Goal: Task Accomplishment & Management: Manage account settings

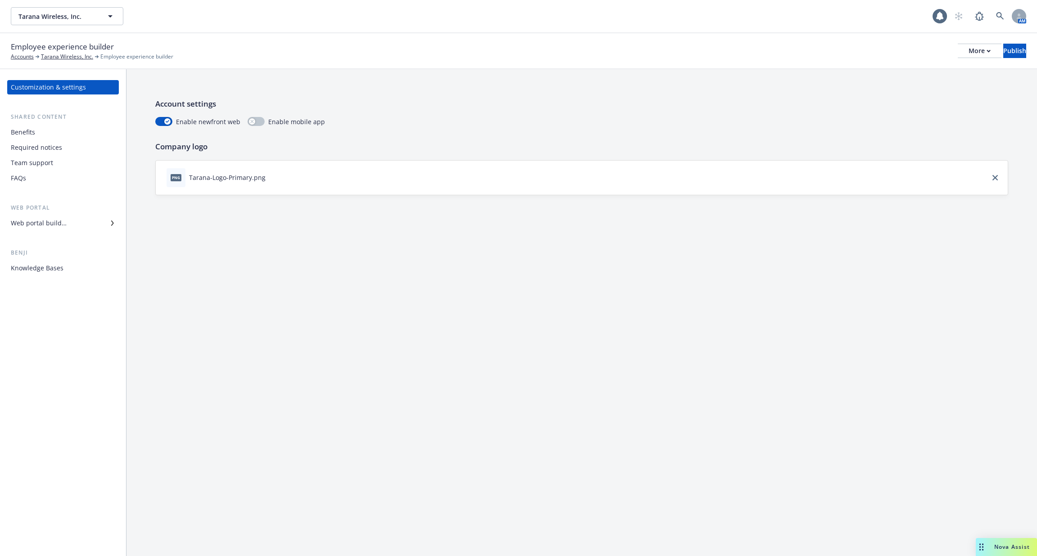
click at [76, 218] on div "Web portal builder" at bounding box center [63, 223] width 104 height 14
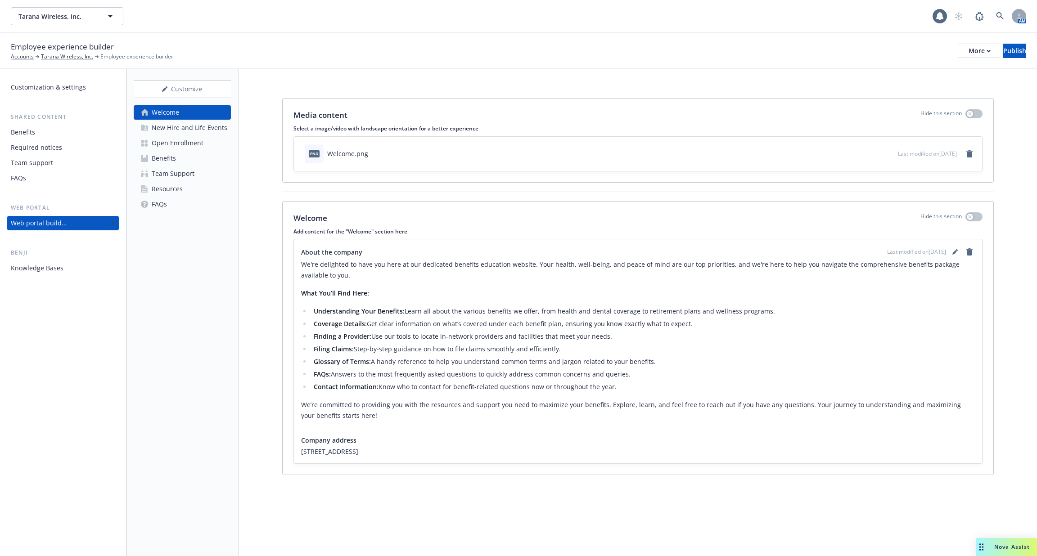
click at [76, 260] on div "Benji Knowledge Bases" at bounding box center [63, 261] width 112 height 27
click at [76, 268] on div "Knowledge Bases" at bounding box center [63, 268] width 104 height 14
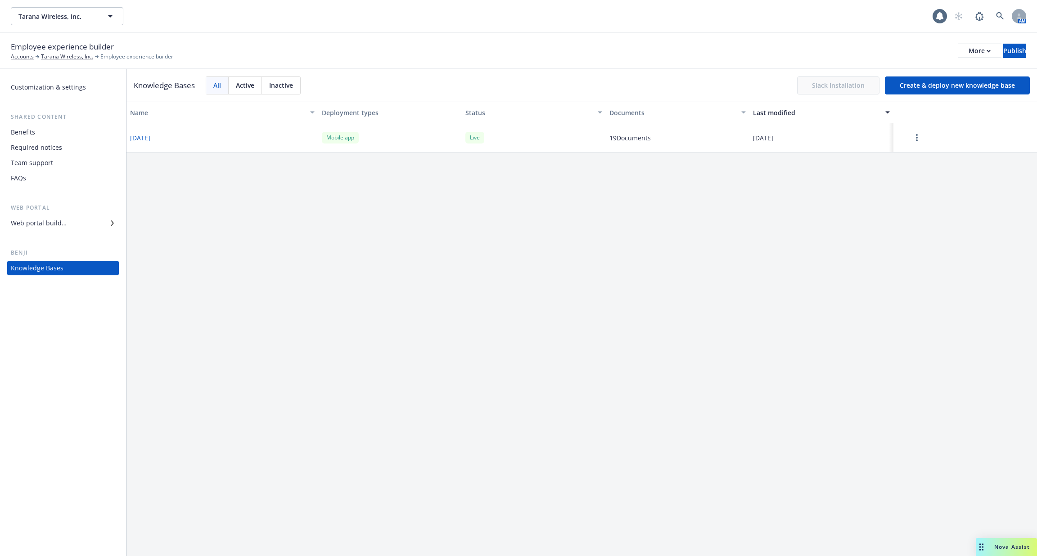
click at [150, 137] on button "[DATE]" at bounding box center [140, 137] width 20 height 9
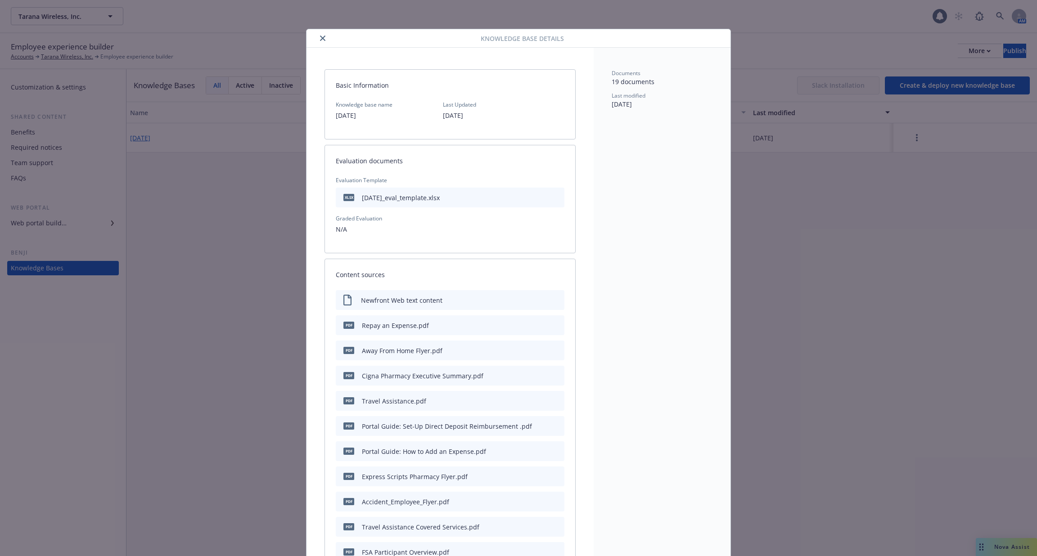
scroll to position [27, 0]
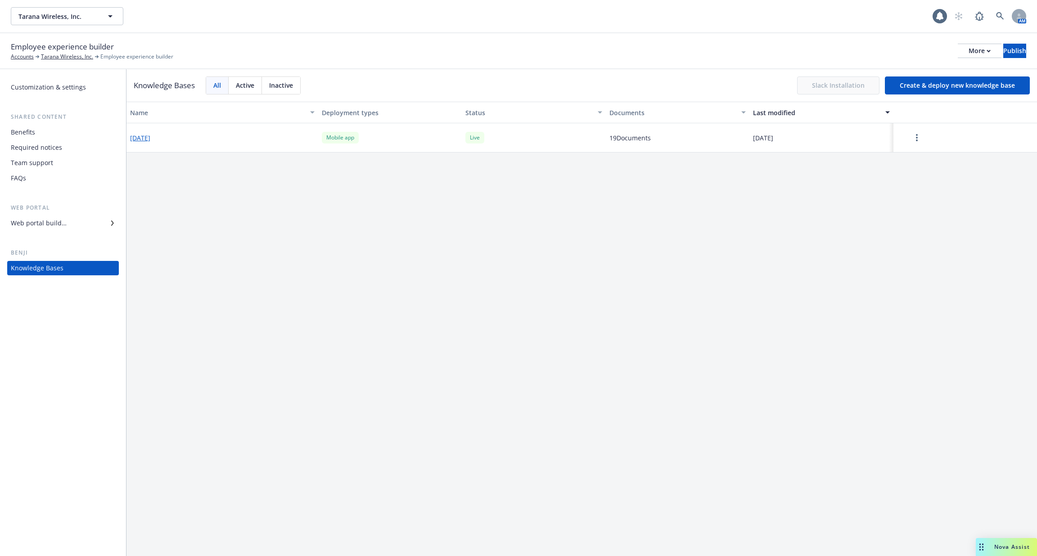
click at [915, 131] on button "button" at bounding box center [917, 138] width 40 height 18
click at [903, 190] on div "Edit configuration" at bounding box center [918, 196] width 119 height 15
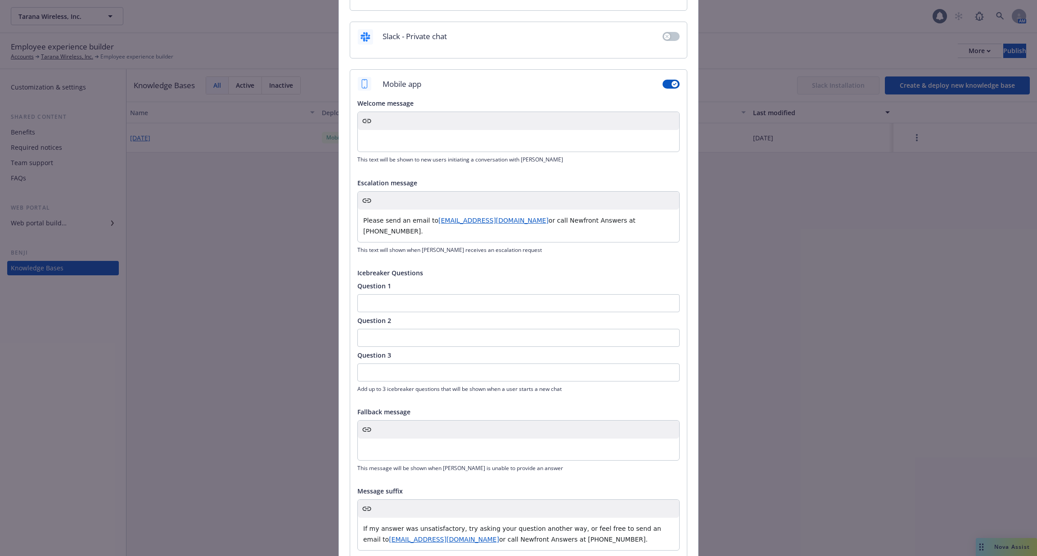
scroll to position [222, 0]
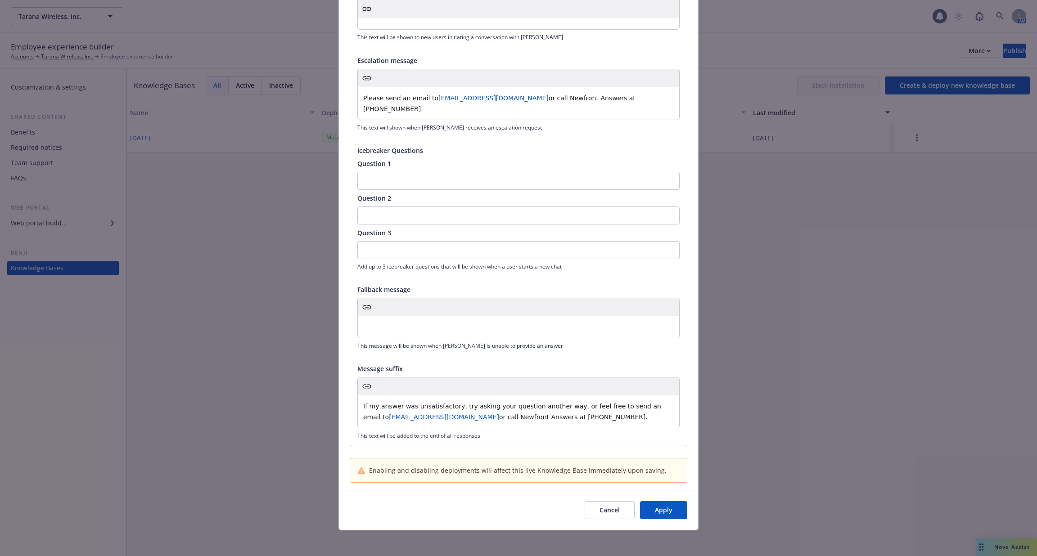
click at [493, 419] on p "If my answer was unsatisfactory, try asking your question another way, or feel …" at bounding box center [518, 412] width 311 height 22
click at [417, 101] on p "Please send an email to [EMAIL_ADDRESS][DOMAIN_NAME] or call Newfront Answers a…" at bounding box center [518, 104] width 311 height 22
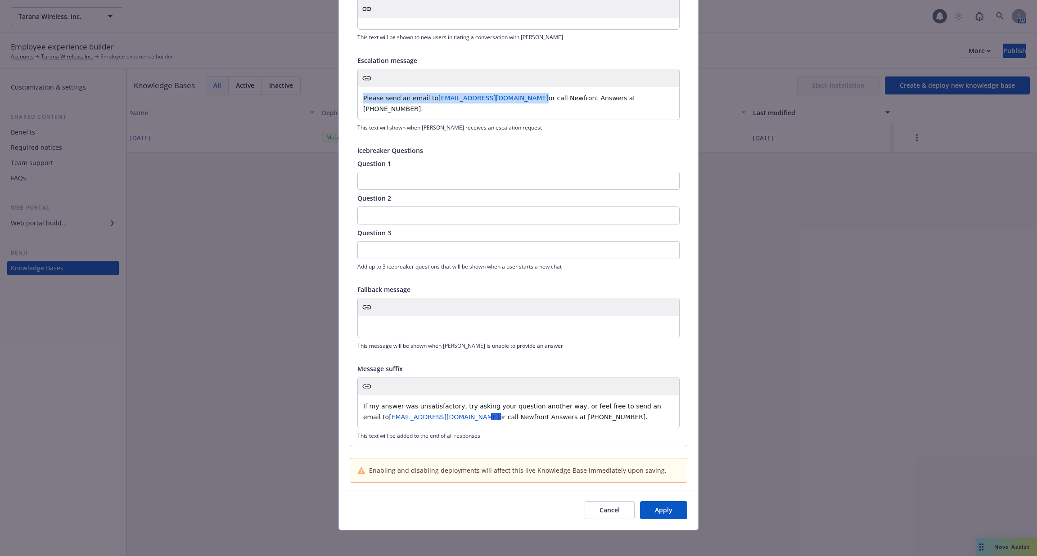
copy p "Please send an email to [EMAIL_ADDRESS][DOMAIN_NAME]"
drag, startPoint x: 625, startPoint y: 415, endPoint x: 363, endPoint y: 366, distance: 267.0
click at [363, 366] on div "Message suffix If my answer was unsatisfactory, try asking your question anothe…" at bounding box center [518, 402] width 322 height 76
copy p "If my answer was unsatisfactory, try asking your question another way, or feel …"
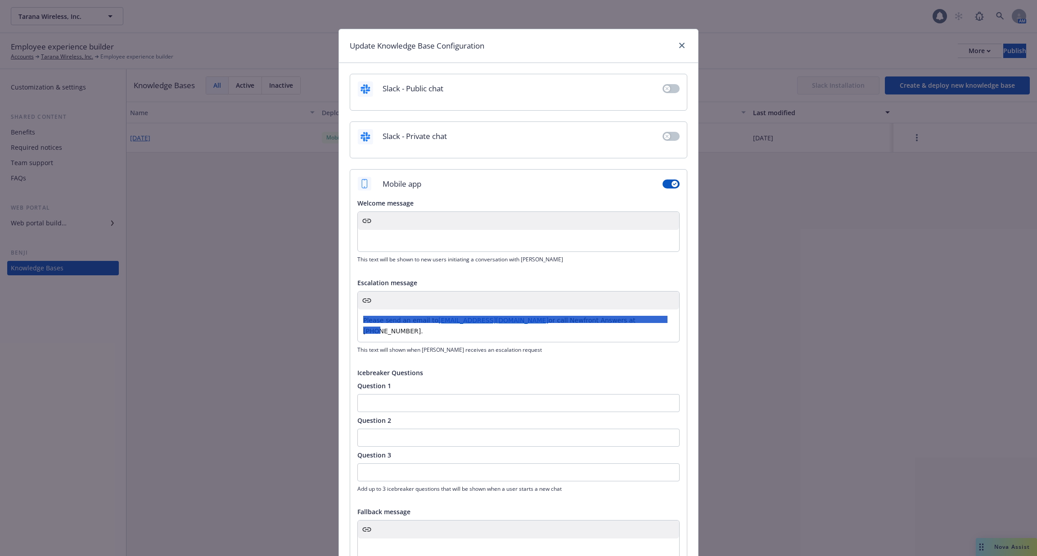
scroll to position [222, 0]
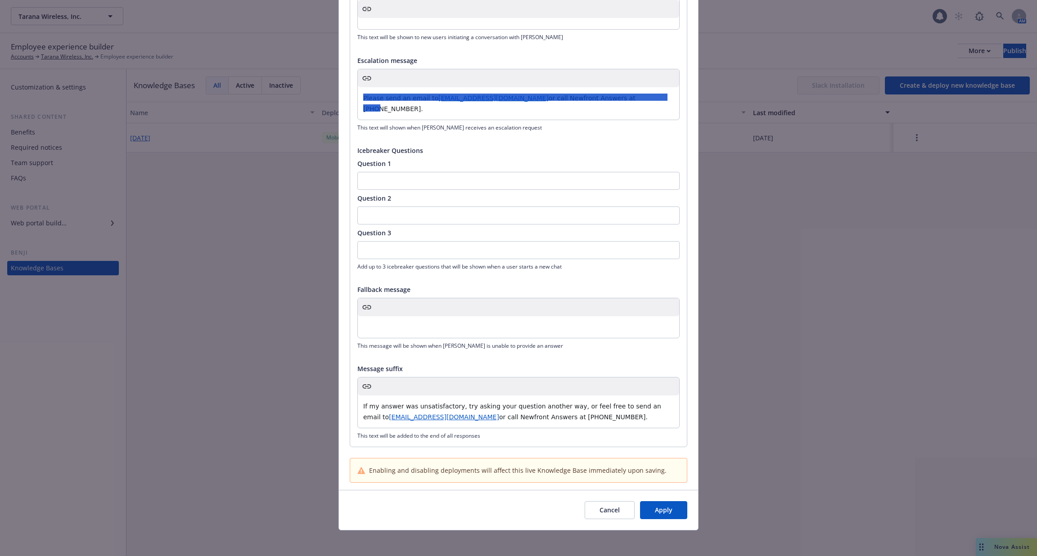
click at [822, 47] on div "Update Knowledge Base Configuration Slack - Public chat Slack - Private chat Mo…" at bounding box center [518, 278] width 1037 height 556
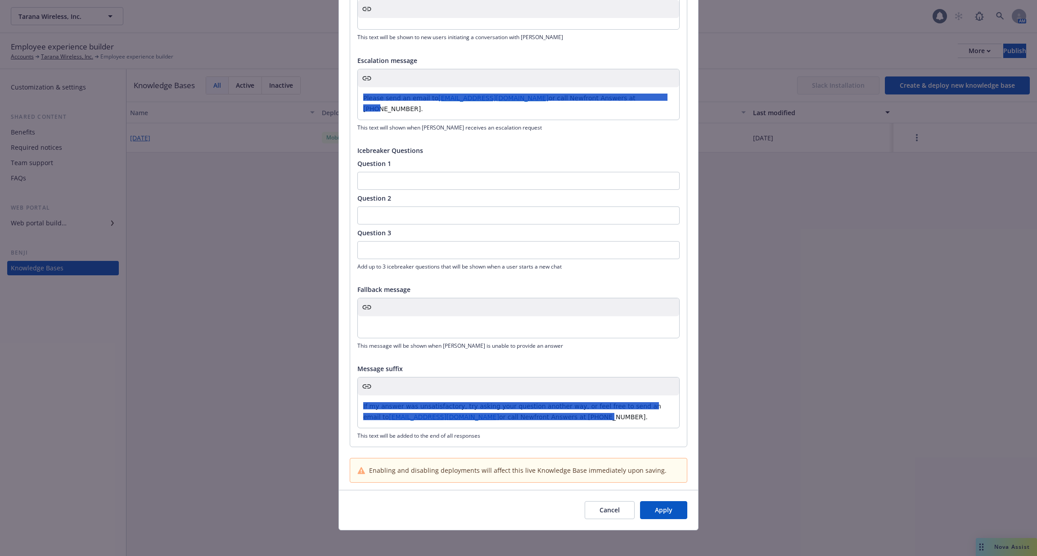
click at [705, 6] on div "Update Knowledge Base Configuration Slack - Public chat Slack - Private chat Mo…" at bounding box center [518, 278] width 1037 height 556
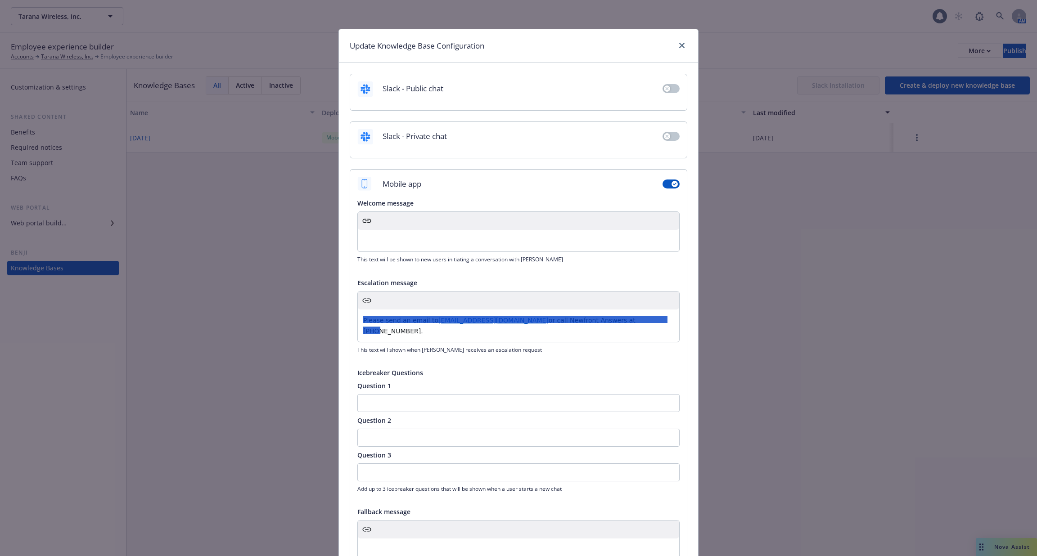
click at [689, 47] on div "Update Knowledge Base Configuration" at bounding box center [518, 46] width 359 height 34
click at [680, 47] on icon "close" at bounding box center [681, 45] width 5 height 5
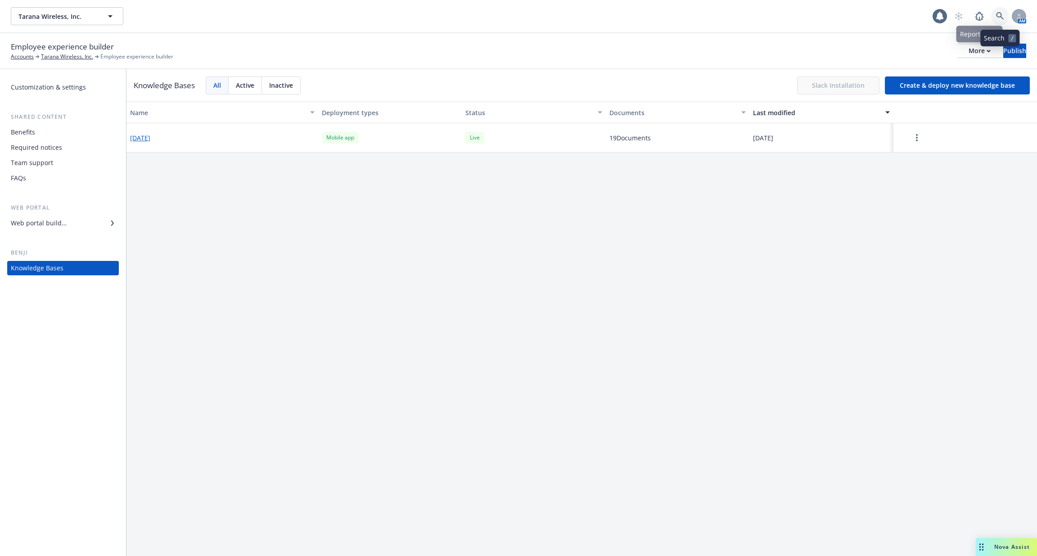
click at [998, 18] on icon at bounding box center [1000, 16] width 8 height 8
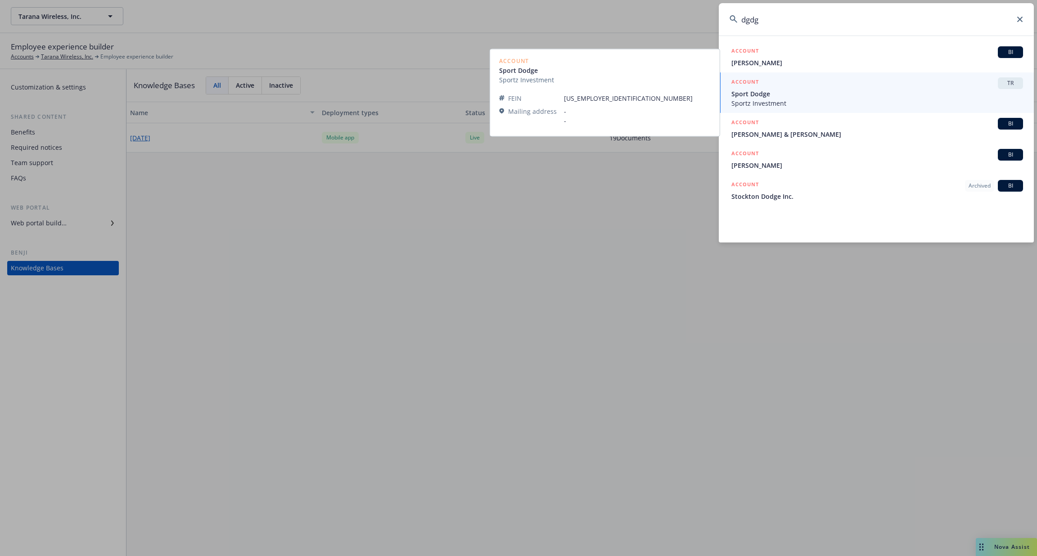
click at [918, 33] on input "dgdg" at bounding box center [876, 19] width 315 height 32
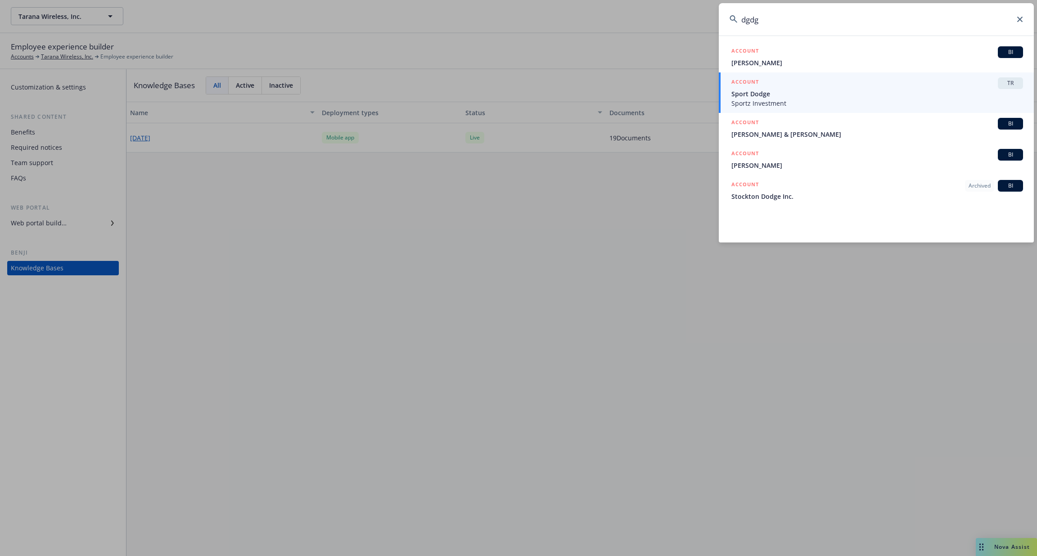
click at [906, 24] on input "dgdg" at bounding box center [876, 19] width 315 height 32
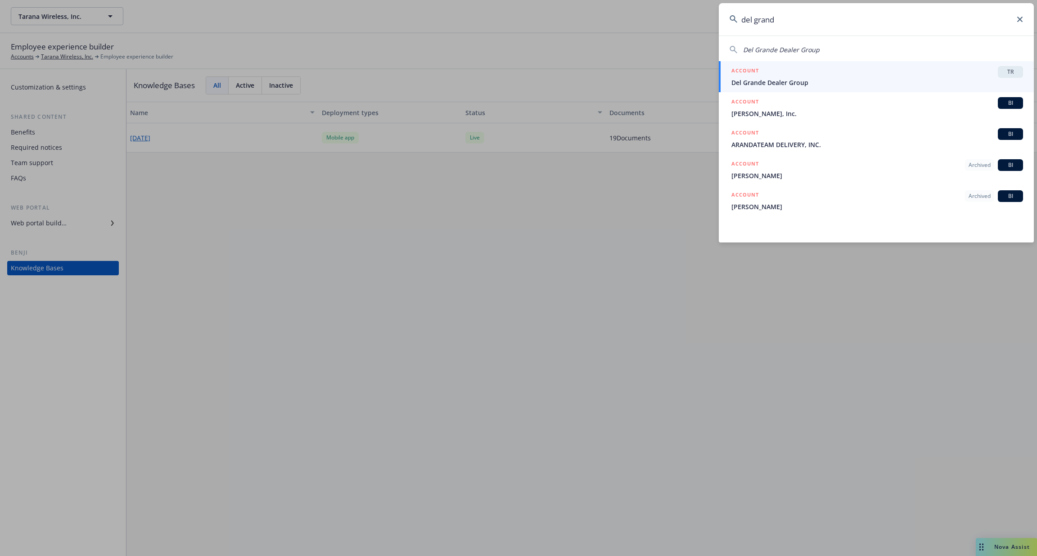
type input "del grand"
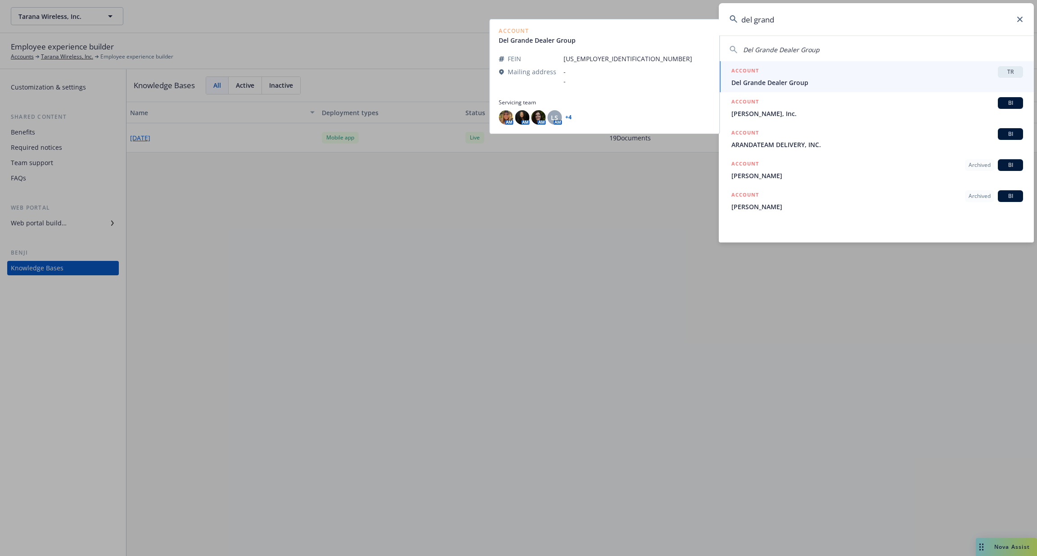
click at [796, 84] on span "Del Grande Dealer Group" at bounding box center [877, 82] width 292 height 9
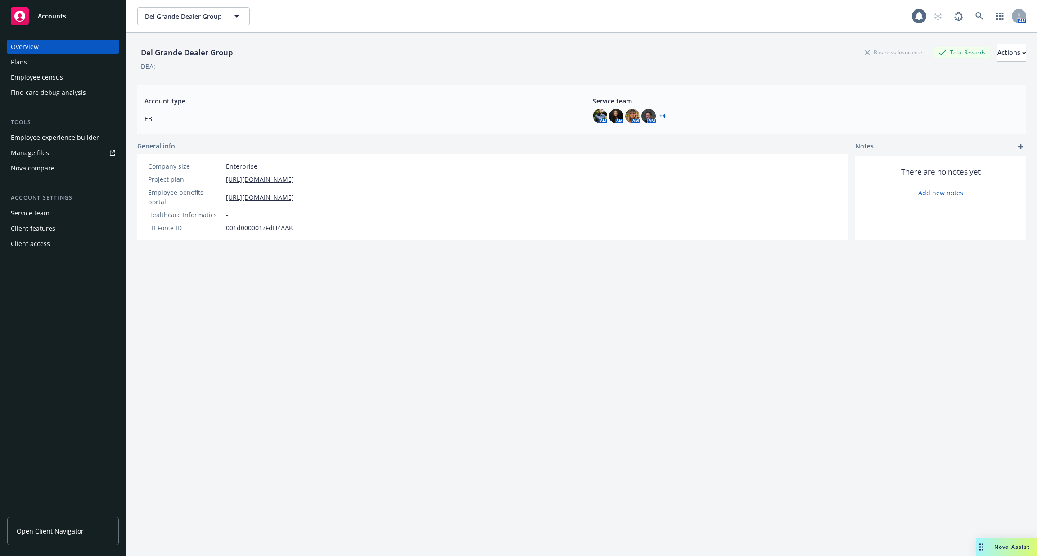
click at [53, 129] on div "Tools Employee experience builder Manage files Nova compare" at bounding box center [63, 147] width 112 height 58
click at [56, 140] on div "Employee experience builder" at bounding box center [55, 138] width 88 height 14
